Goal: Obtain resource: Download file/media

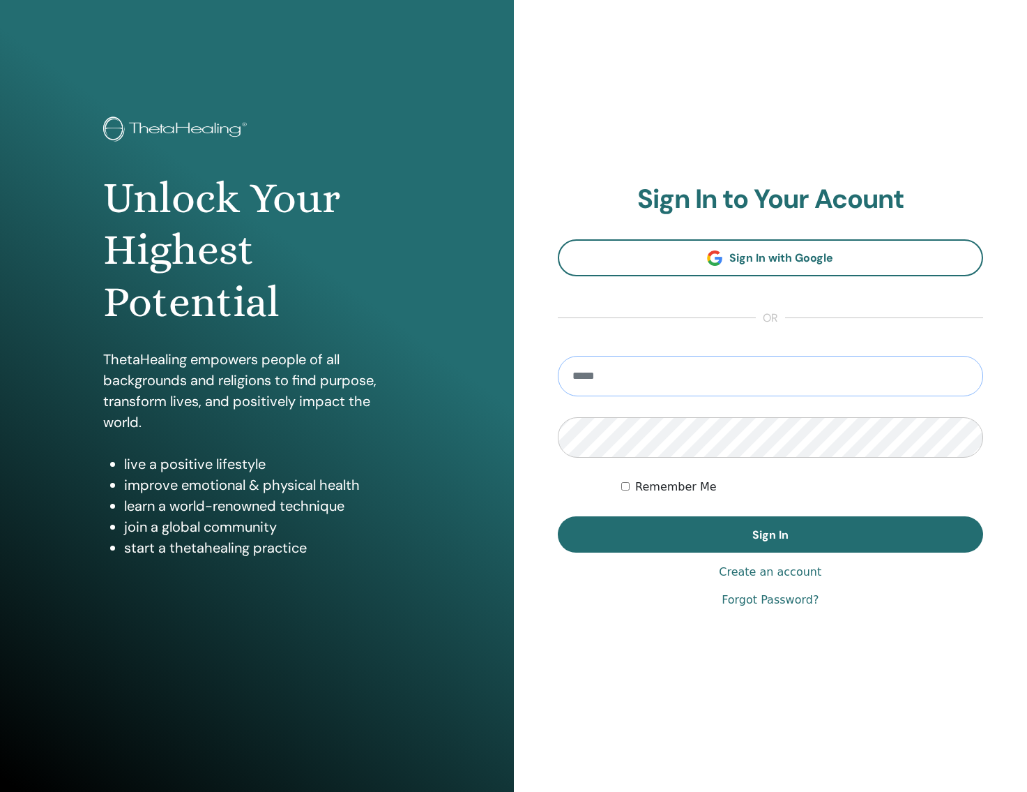
type input "**********"
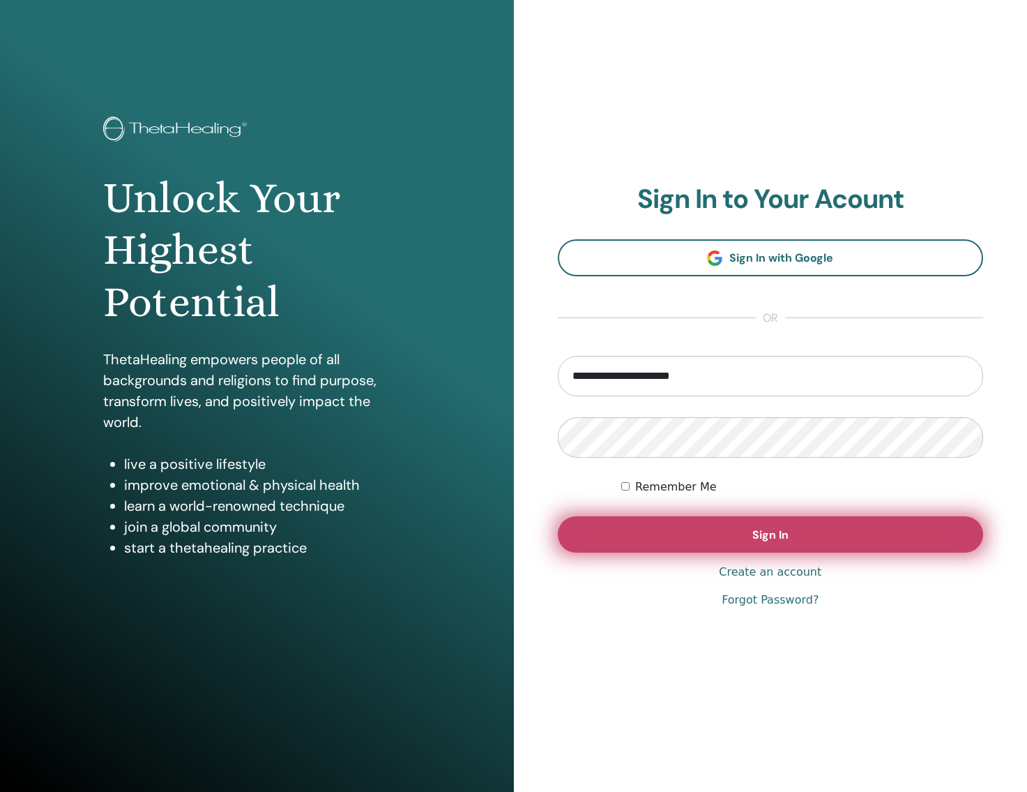
click at [681, 520] on button "Sign In" at bounding box center [771, 534] width 426 height 36
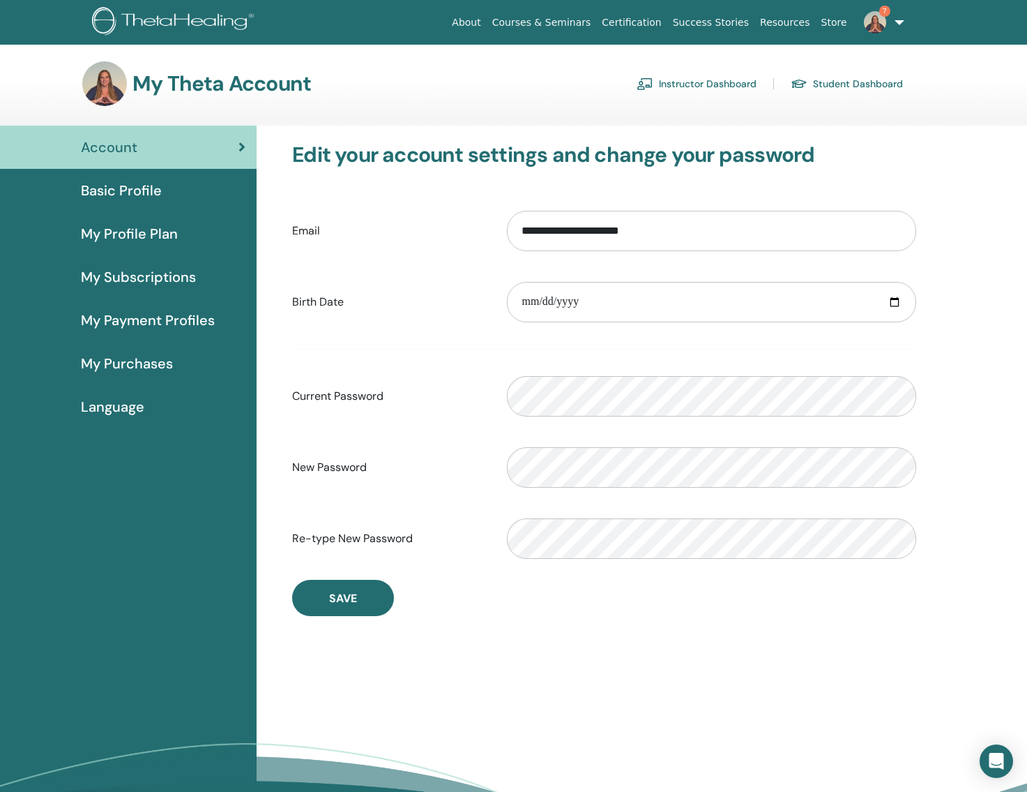
drag, startPoint x: 719, startPoint y: 82, endPoint x: 713, endPoint y: 89, distance: 8.9
click at [719, 82] on link "Instructor Dashboard" at bounding box center [697, 84] width 120 height 22
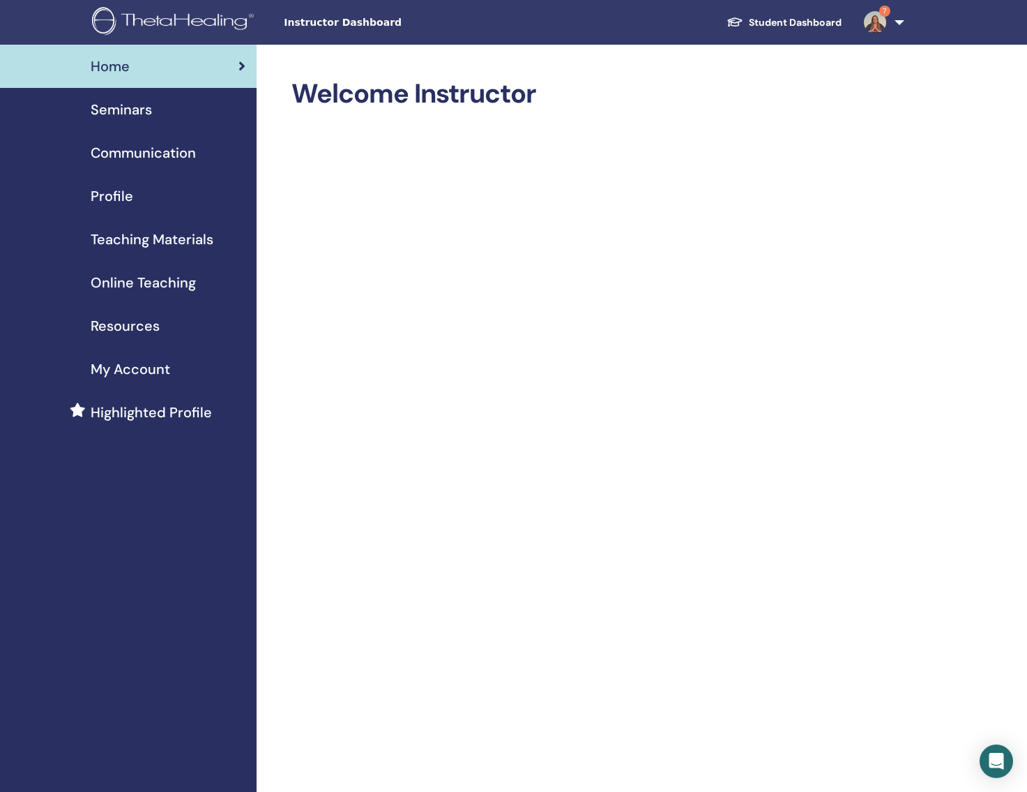
click at [159, 223] on link "Teaching Materials" at bounding box center [128, 239] width 257 height 43
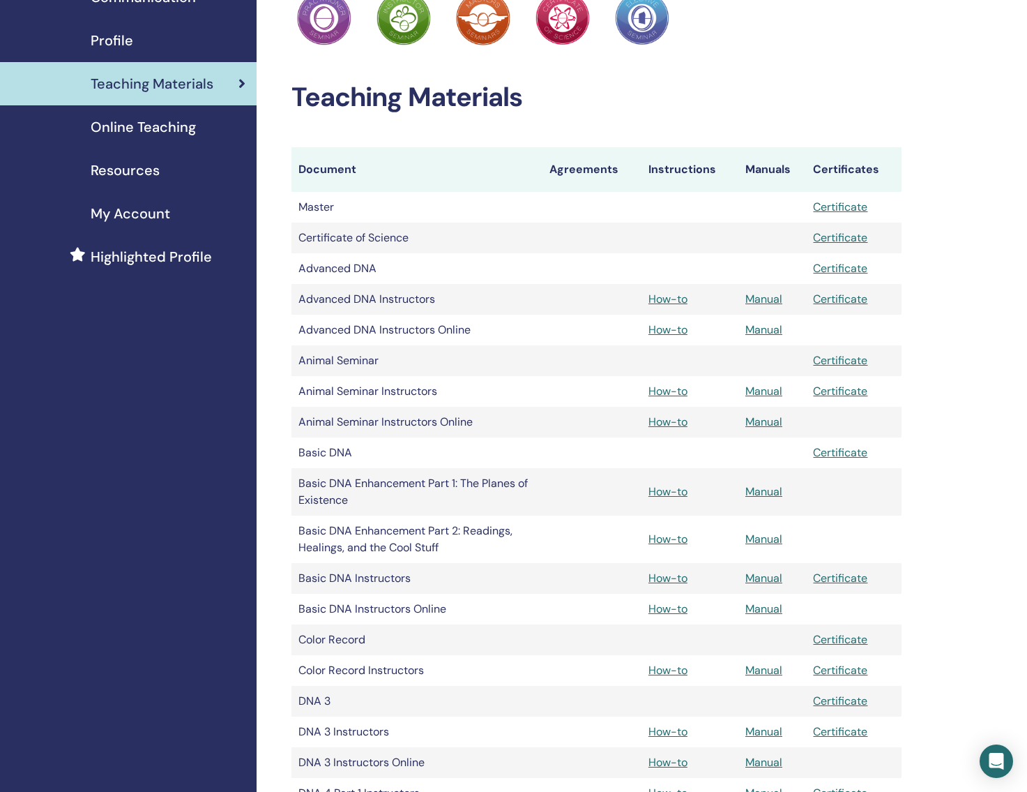
scroll to position [174, 0]
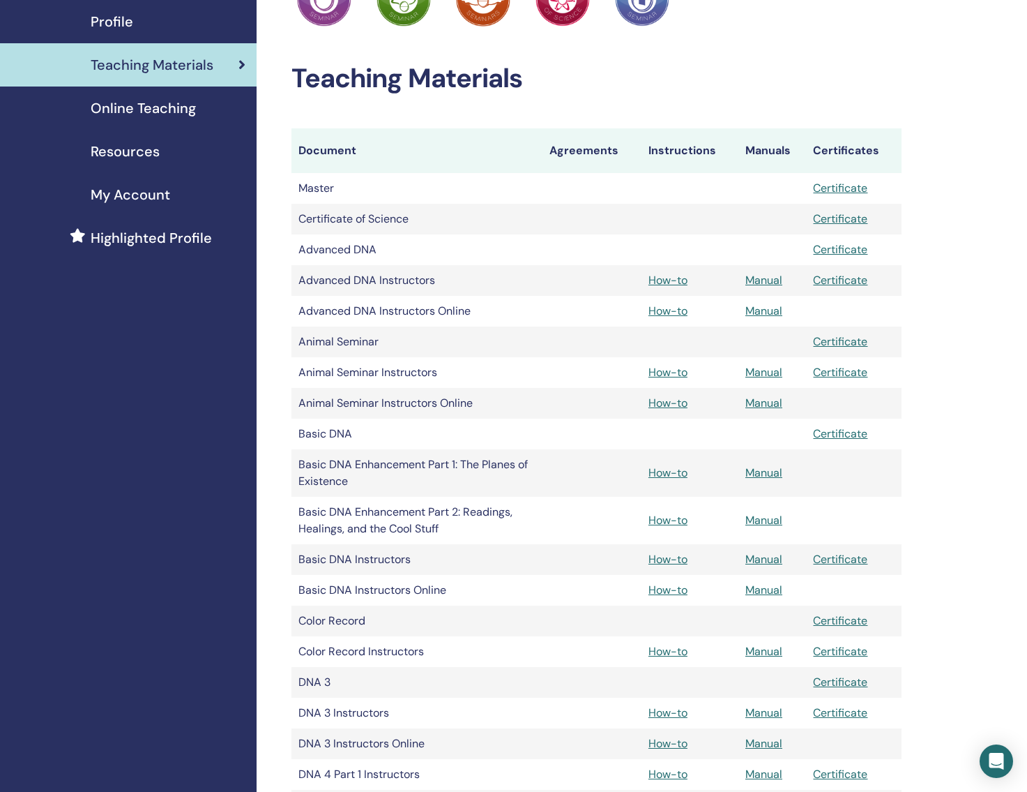
click at [754, 556] on link "Manual" at bounding box center [764, 559] width 37 height 15
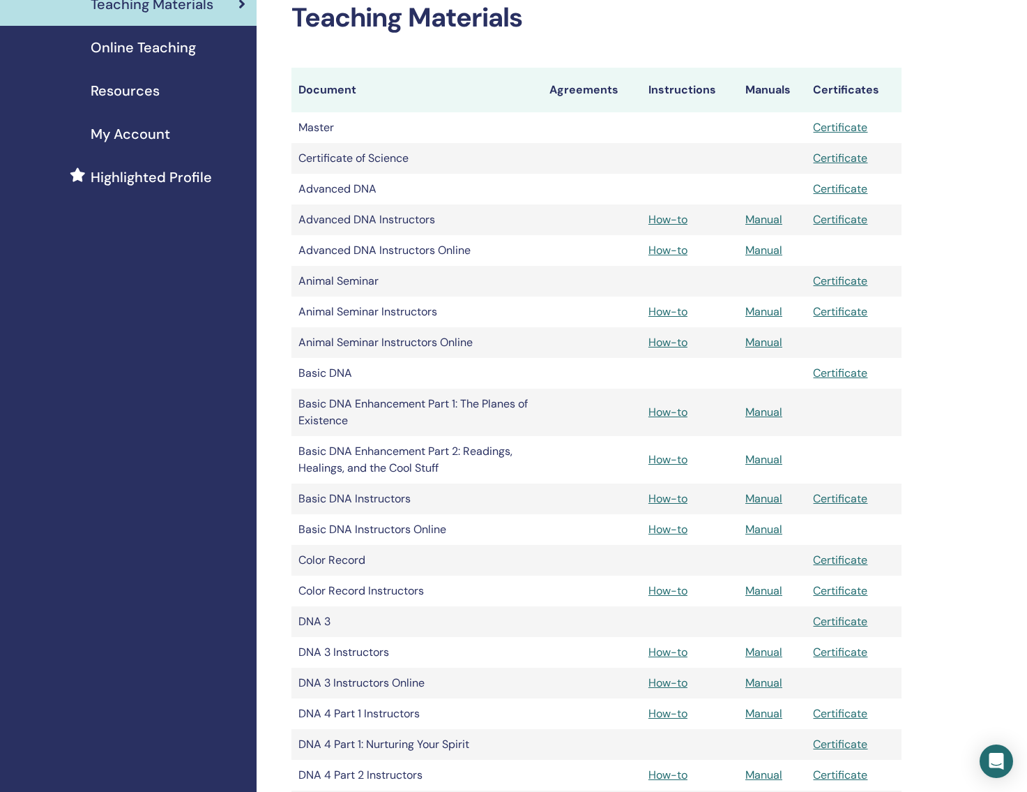
scroll to position [226, 0]
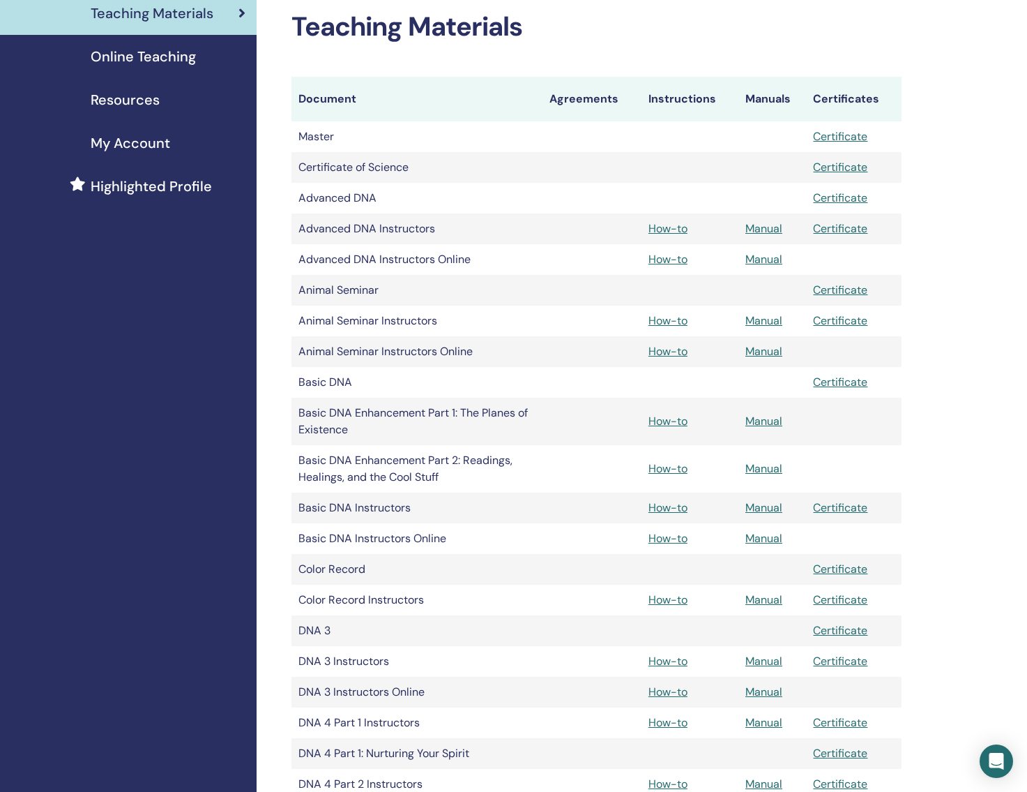
click at [765, 227] on link "Manual" at bounding box center [764, 228] width 37 height 15
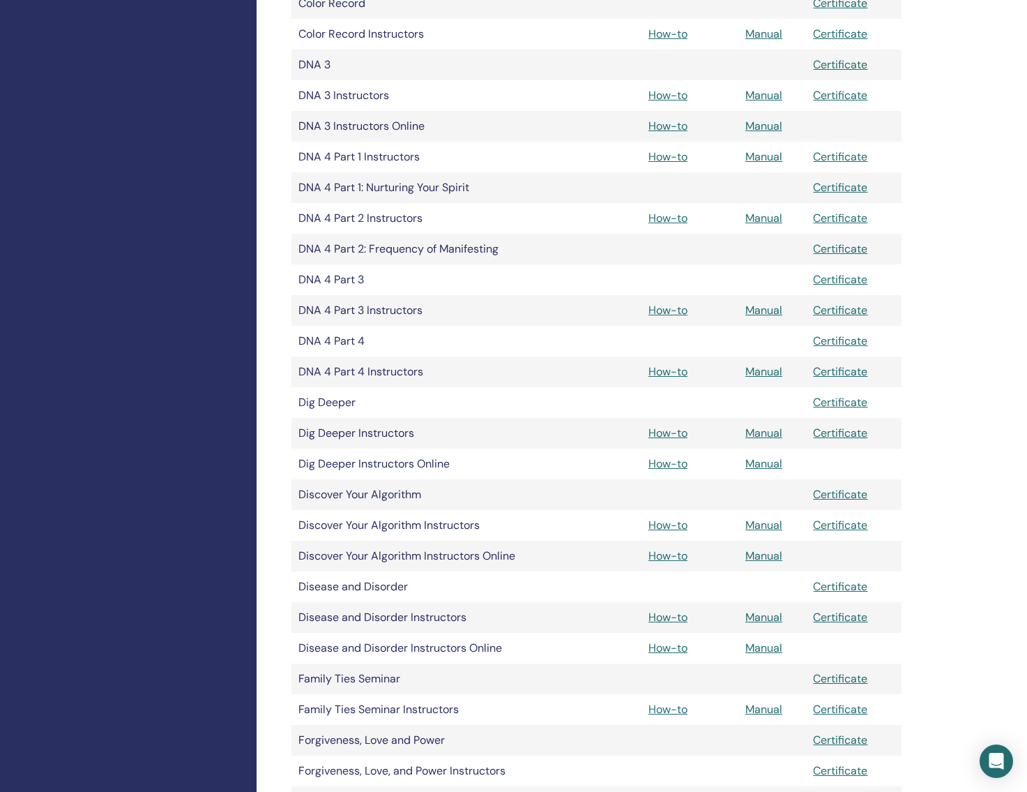
scroll to position [799, 0]
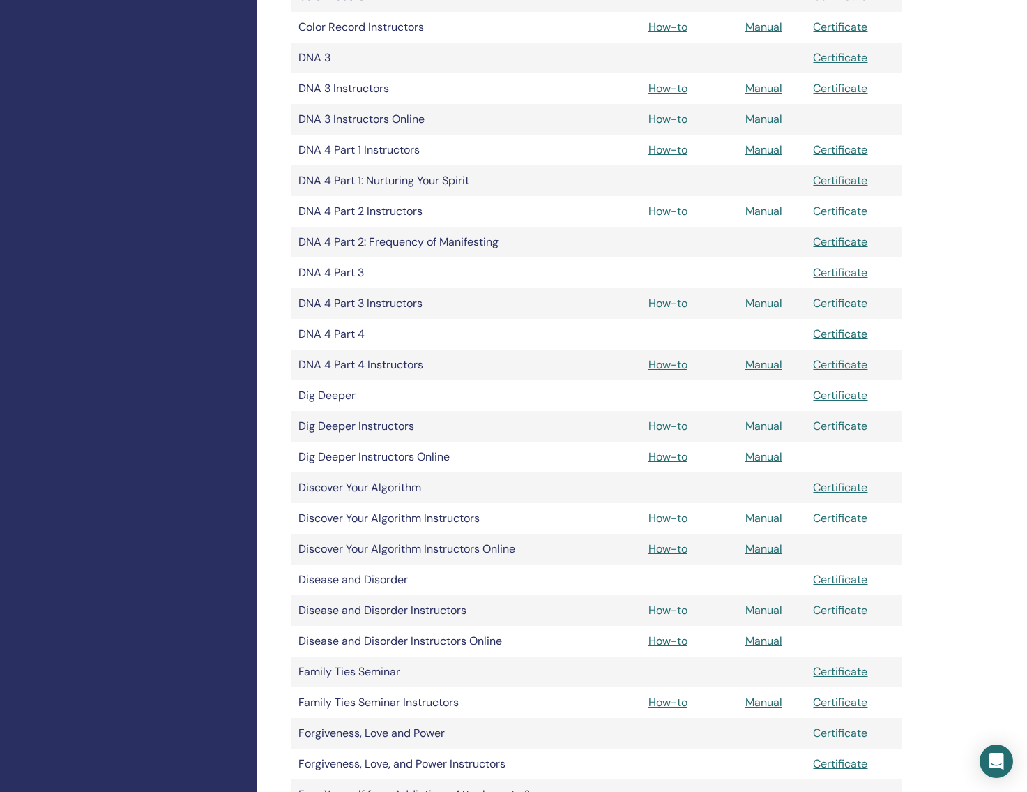
click at [771, 426] on link "Manual" at bounding box center [764, 425] width 37 height 15
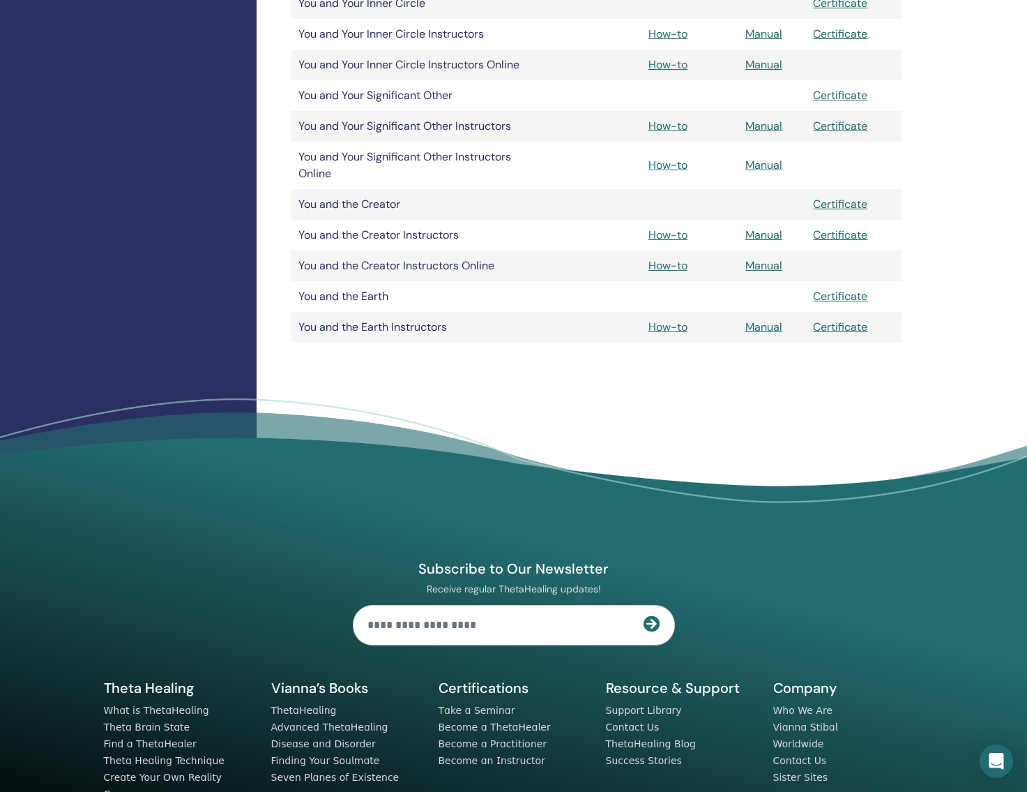
scroll to position [2978, 0]
click at [766, 236] on link "Manual" at bounding box center [764, 235] width 37 height 15
